Goal: Check status: Check status

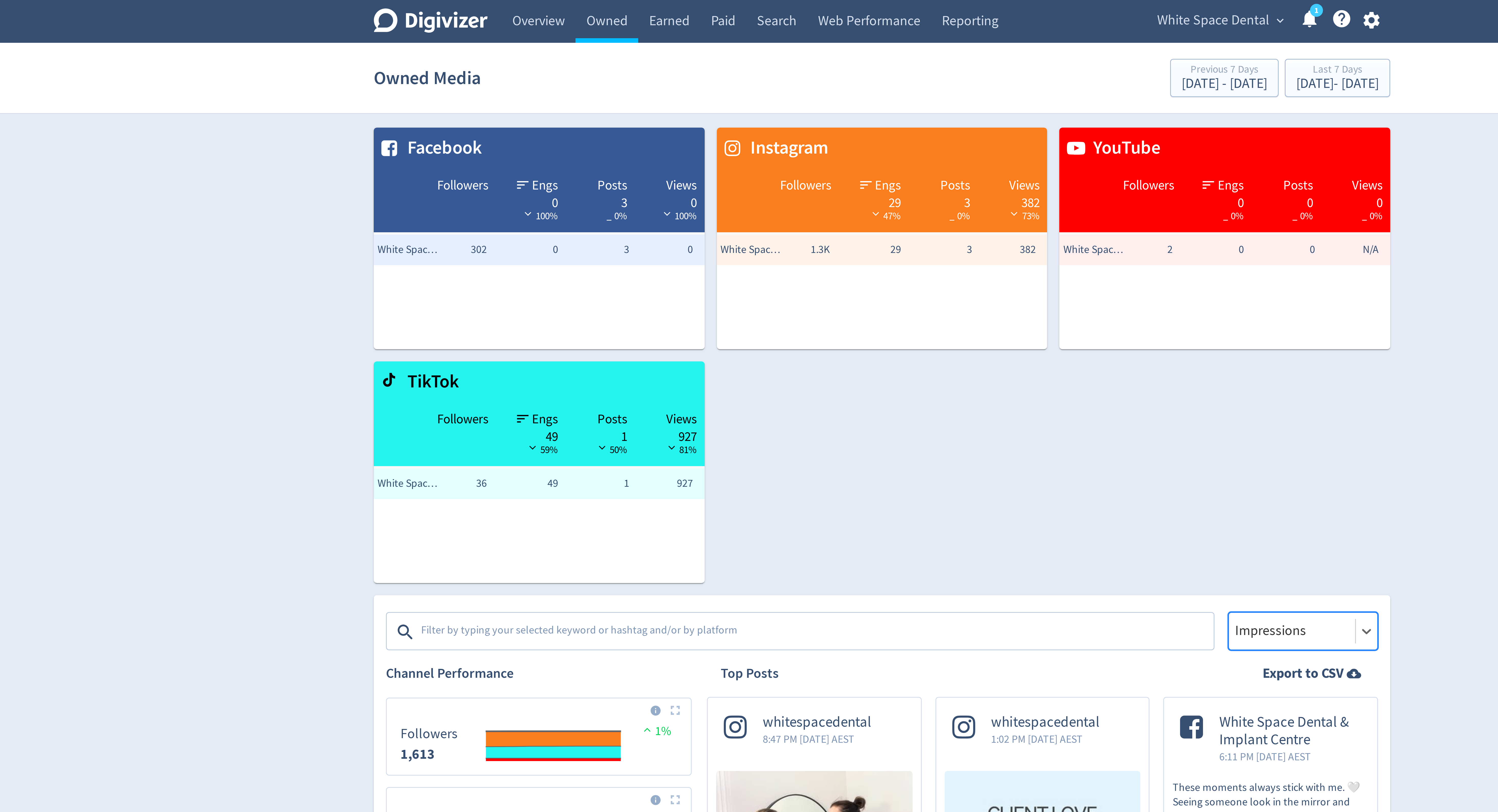
click at [857, 7] on span "White Space Dental" at bounding box center [859, 7] width 37 height 8
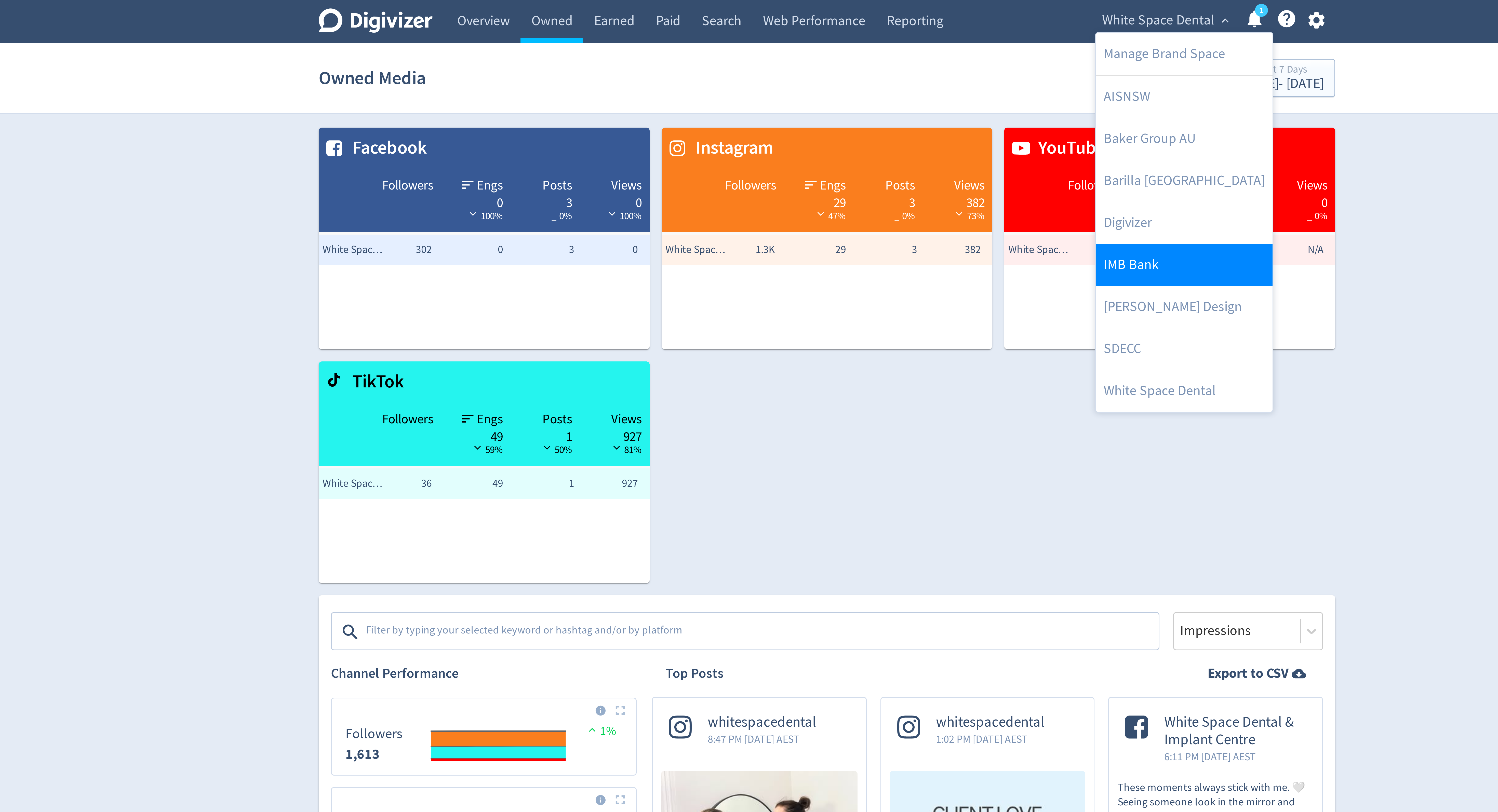
click at [880, 86] on link "IMB Bank" at bounding box center [868, 88] width 59 height 14
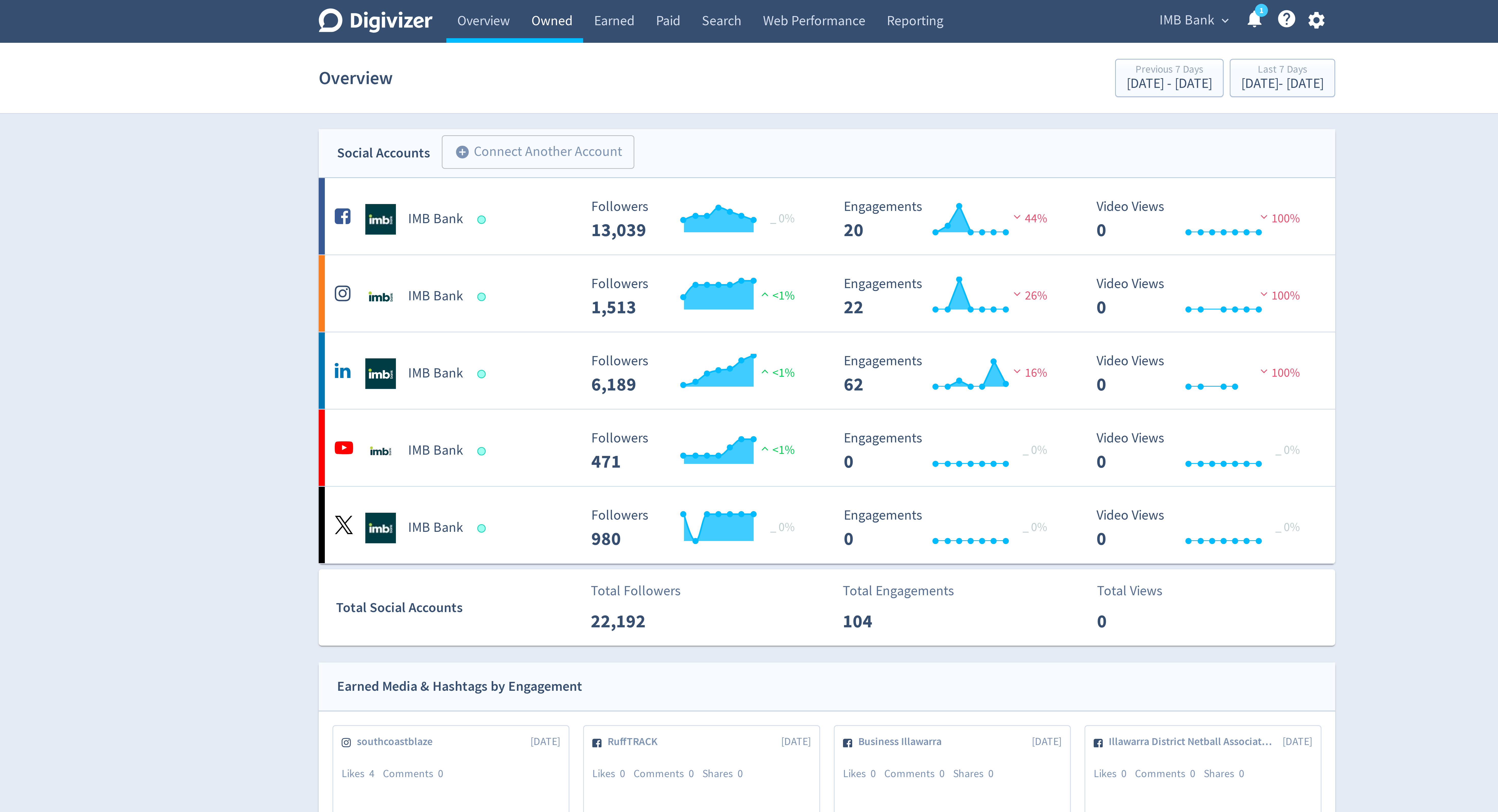
click at [655, 8] on link "Owned" at bounding box center [657, 7] width 21 height 15
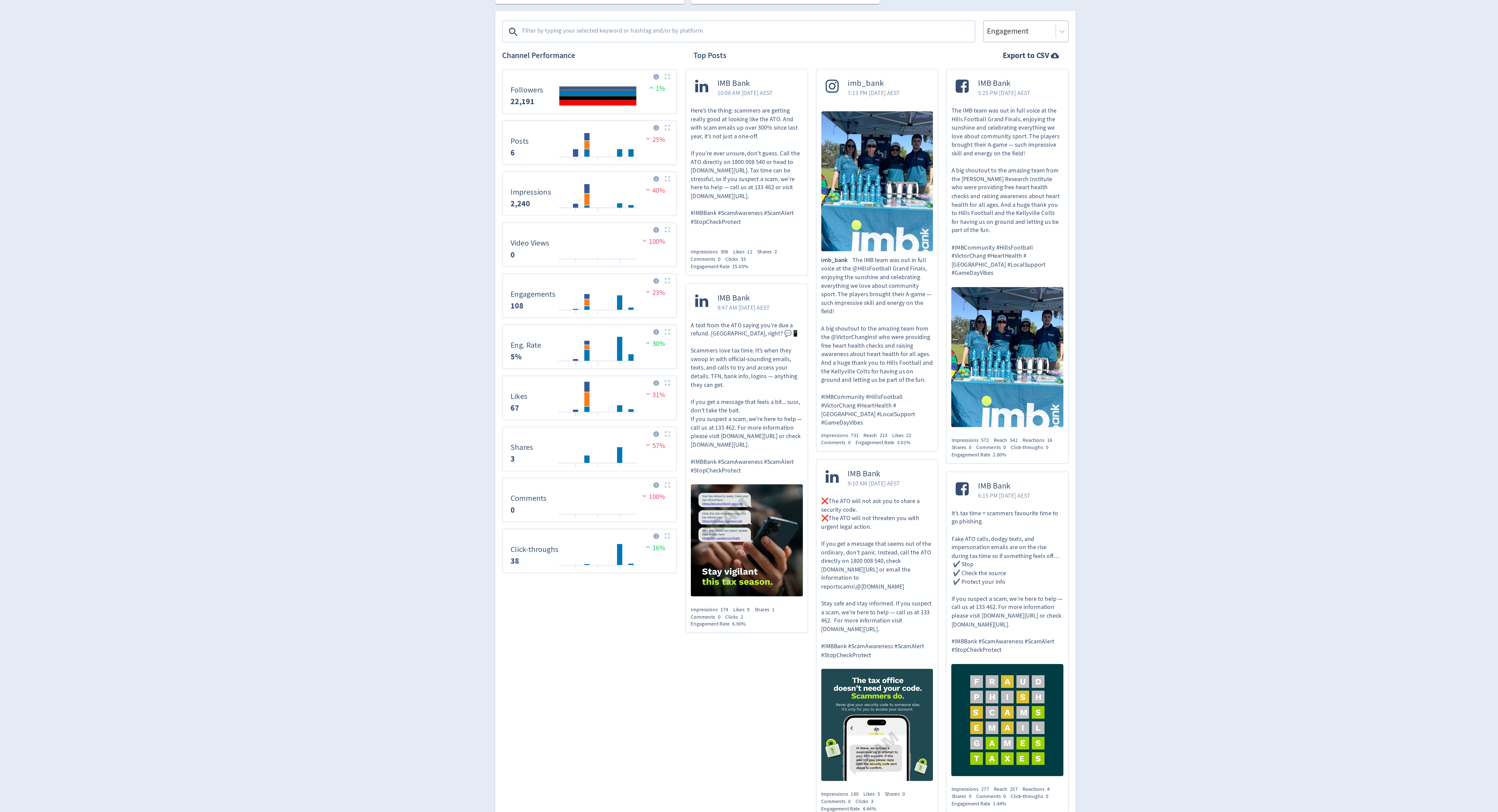
click at [897, 212] on div at bounding box center [886, 210] width 39 height 8
click at [897, 224] on div "Impressions" at bounding box center [889, 225] width 50 height 10
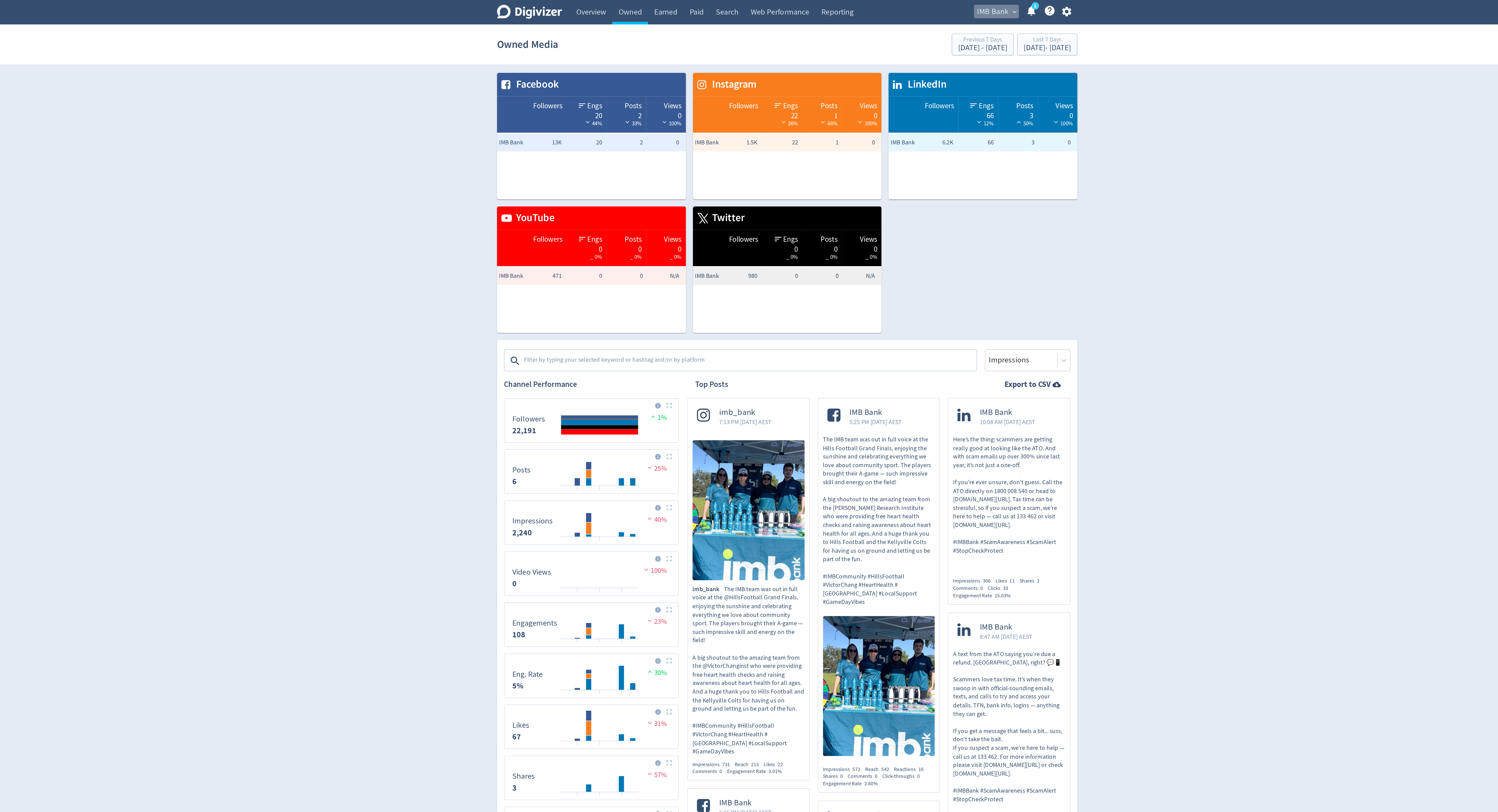
click at [862, 9] on span "IMB Bank" at bounding box center [869, 7] width 19 height 8
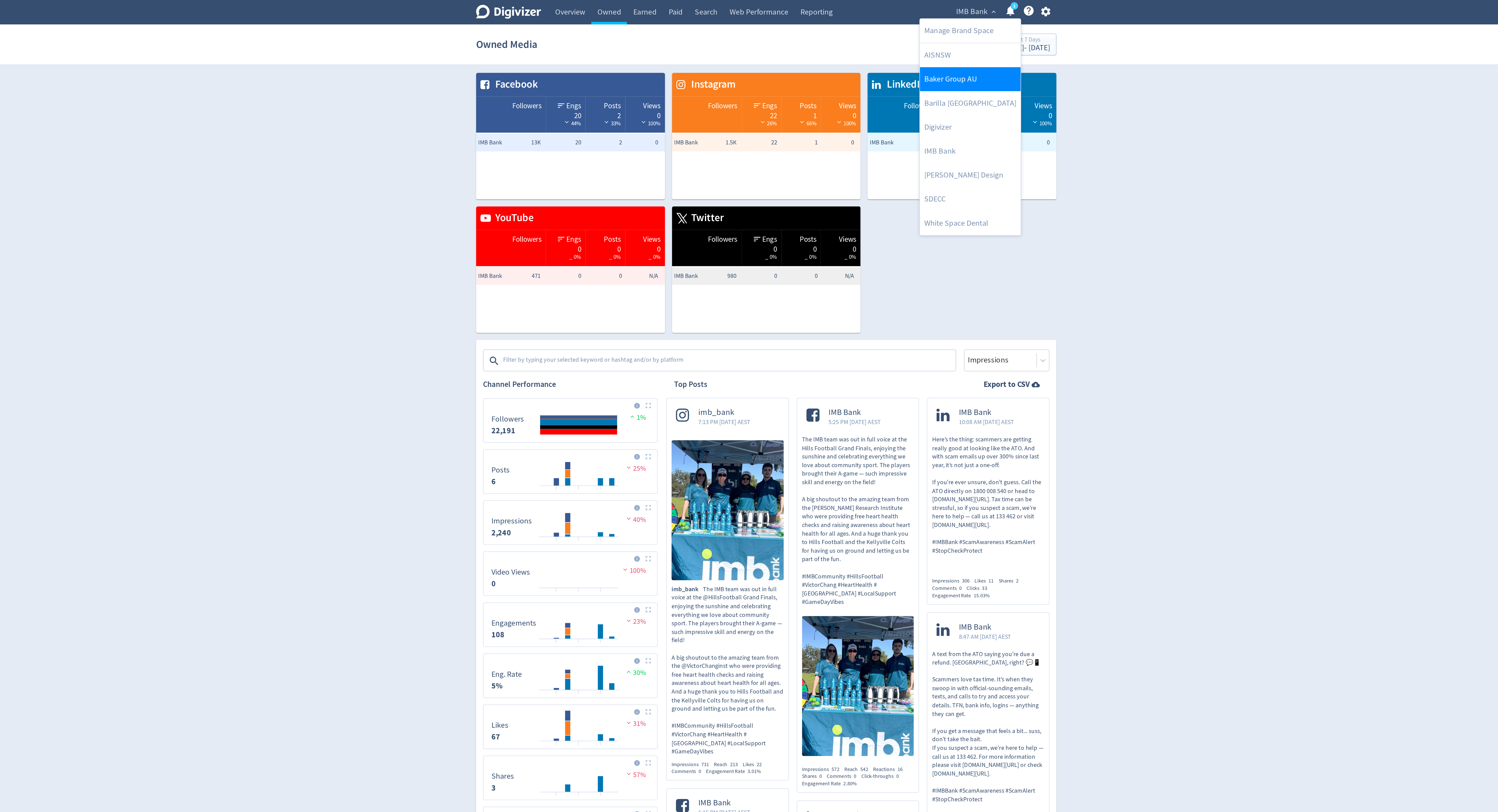
click at [861, 51] on link "Baker Group AU" at bounding box center [868, 46] width 59 height 14
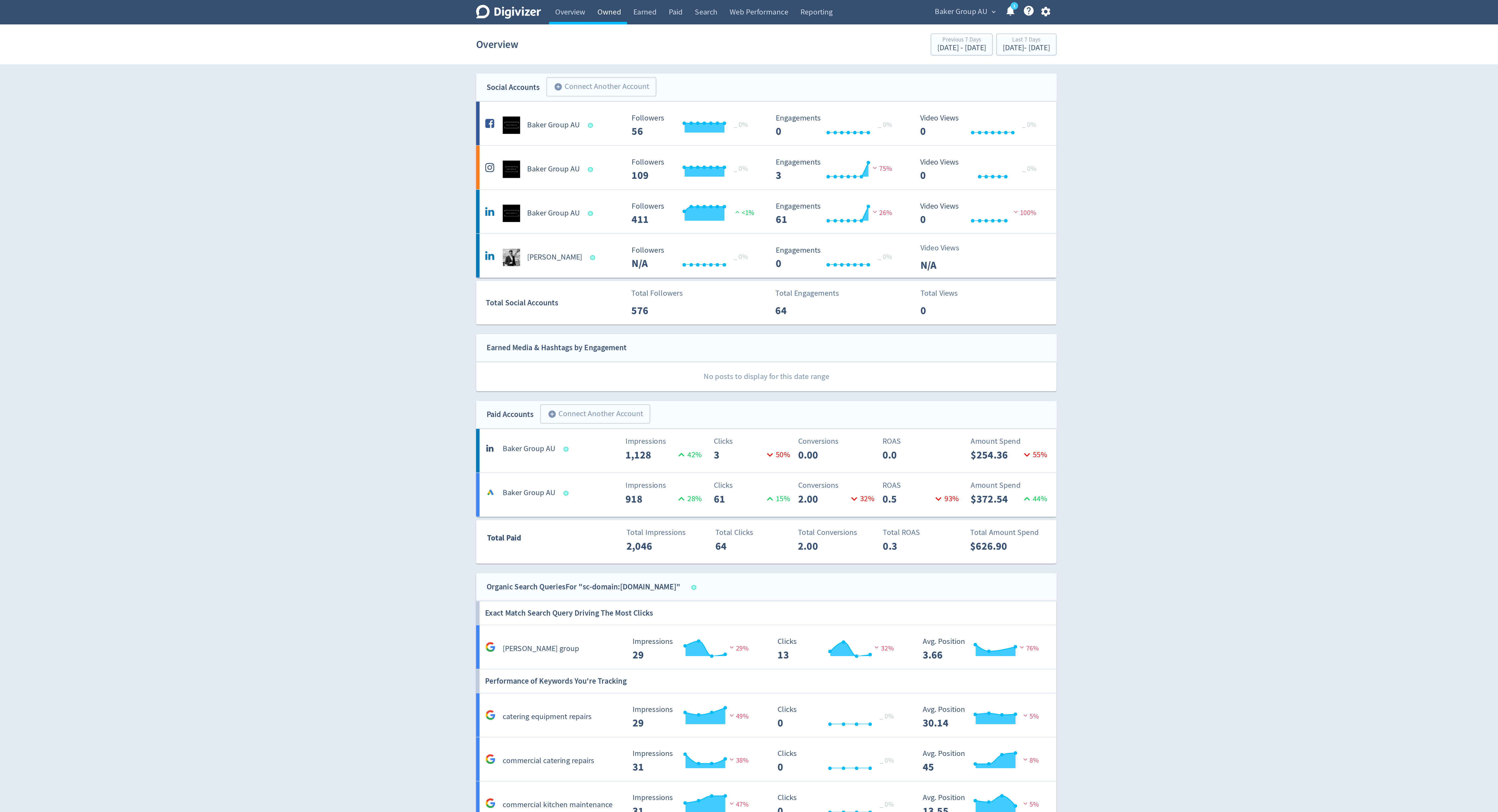
click at [658, 7] on link "Owned" at bounding box center [657, 7] width 21 height 15
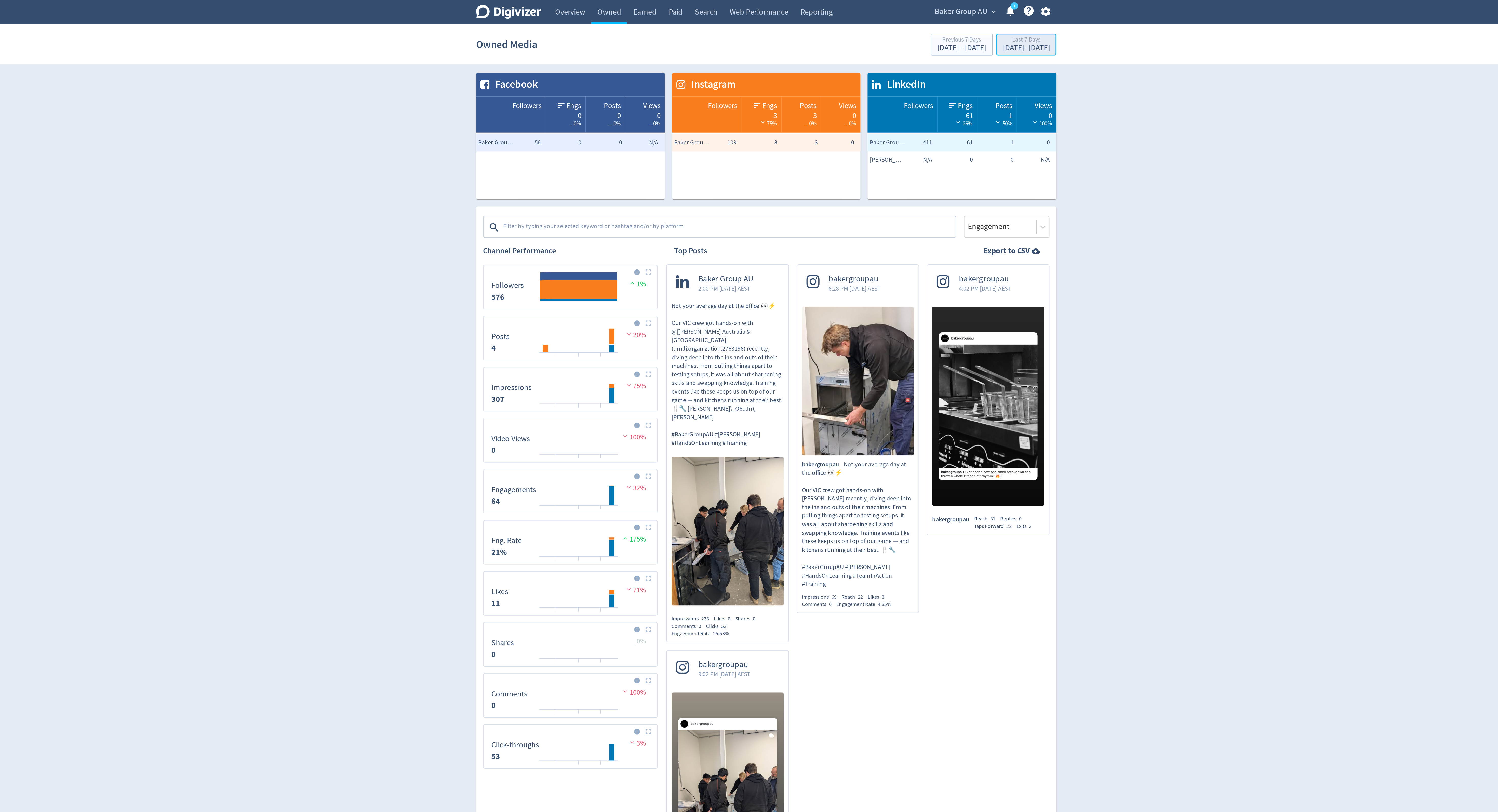
click at [903, 27] on div "Sep 3, 2025 - Sep 9, 2025" at bounding box center [900, 28] width 27 height 5
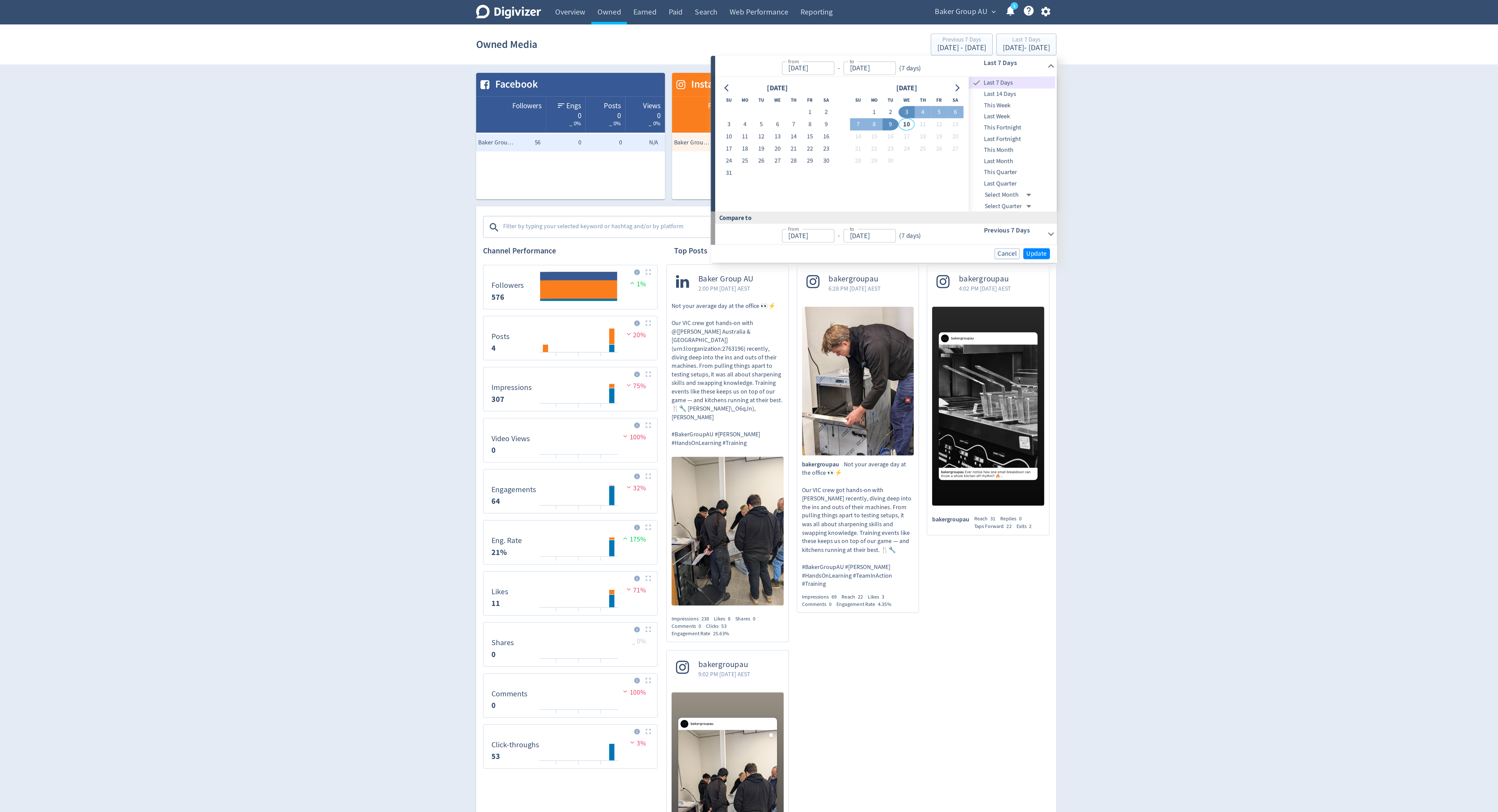
click at [831, 65] on button "3" at bounding box center [831, 65] width 9 height 7
click at [824, 74] on button "9" at bounding box center [822, 73] width 9 height 7
type input "Sep 09, 2025"
click at [905, 149] on span "Update" at bounding box center [907, 148] width 12 height 4
